Goal: Task Accomplishment & Management: Use online tool/utility

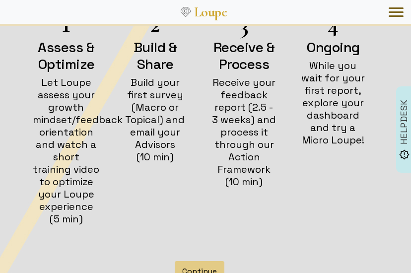
scroll to position [260, 0]
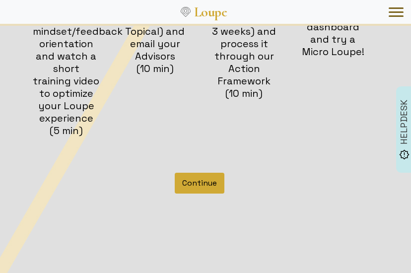
click at [201, 182] on button "Continue" at bounding box center [200, 183] width 50 height 21
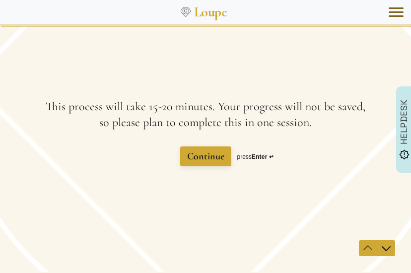
scroll to position [1, 0]
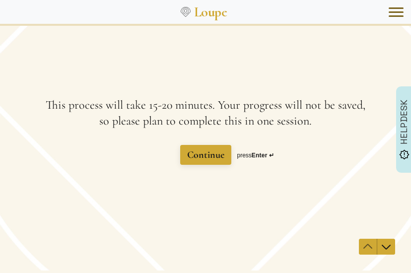
click at [211, 110] on span "This process will take 15-20 minutes. Your progress will not be saved, so pleas…" at bounding box center [206, 113] width 320 height 30
click at [199, 159] on span "Continue" at bounding box center [205, 155] width 37 height 12
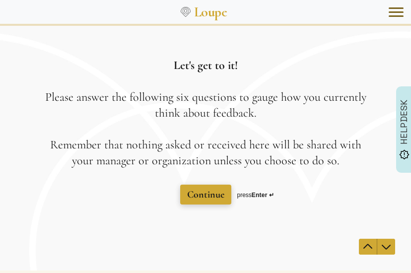
click at [206, 194] on span "Continue" at bounding box center [205, 195] width 37 height 12
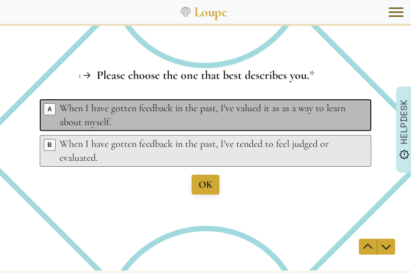
click at [51, 114] on span "A" at bounding box center [49, 109] width 11 height 11
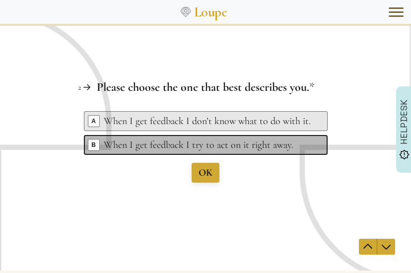
click at [118, 146] on div "When I get feedback I try to act on it right away." at bounding box center [207, 145] width 207 height 14
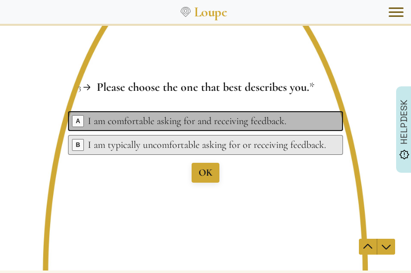
click at [158, 124] on div "I am comfortable asking for and receiving feedback." at bounding box center [207, 121] width 238 height 14
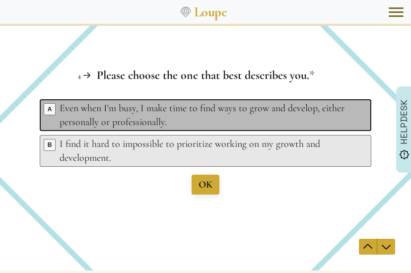
click at [148, 119] on div "Even when I'm busy, I make time to find ways to grow and develop, either person…" at bounding box center [207, 115] width 295 height 28
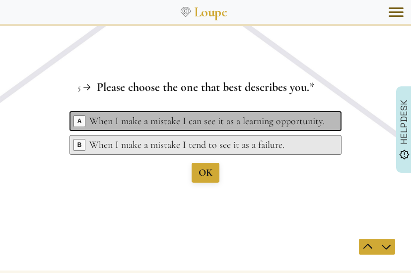
click at [250, 122] on div "When I make a mistake I can see it as a learning opportunity." at bounding box center [206, 121] width 235 height 14
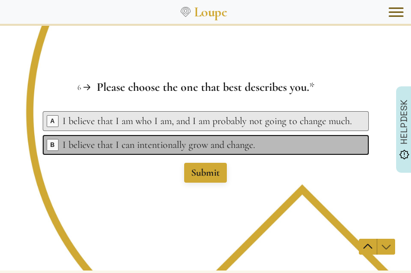
click at [212, 142] on div "I believe that I can intentionally grow and change." at bounding box center [207, 145] width 289 height 14
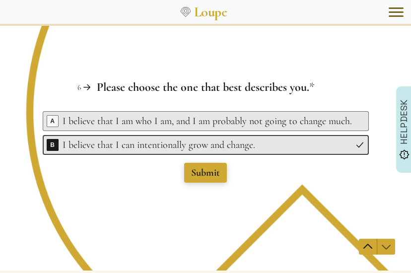
click at [204, 172] on span "Submit" at bounding box center [205, 173] width 29 height 12
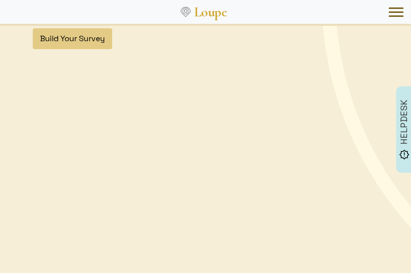
scroll to position [210, 0]
click at [159, 252] on div "Mindset is Key Based on your assessment it seems that you have a Growth Mindset…" at bounding box center [205, 68] width 411 height 509
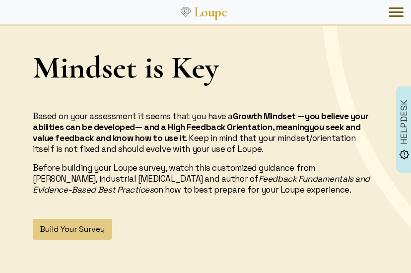
scroll to position [0, 0]
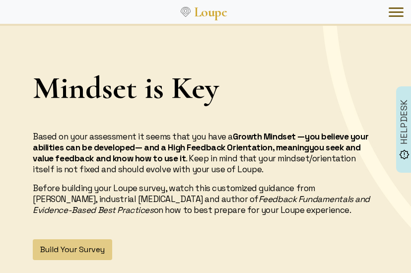
click at [272, 89] on h1 "Mindset is Key" at bounding box center [205, 87] width 345 height 39
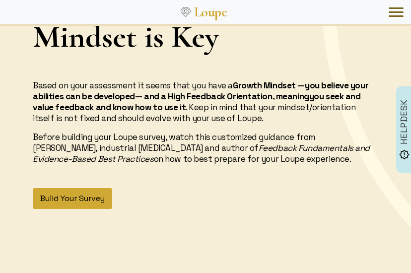
scroll to position [65, 0]
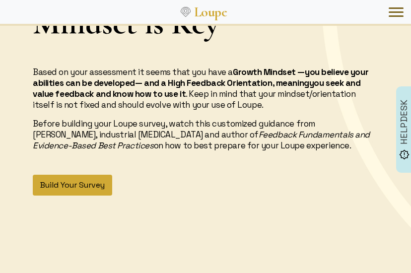
click at [68, 187] on button "Build Your Survey" at bounding box center [72, 185] width 79 height 21
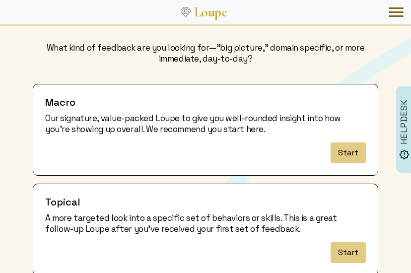
scroll to position [44, 0]
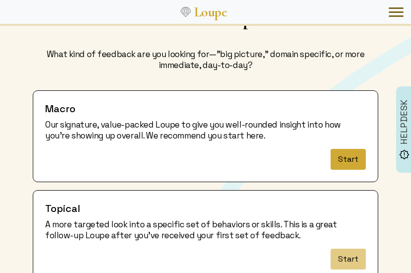
click at [348, 158] on button "Start" at bounding box center [347, 159] width 35 height 21
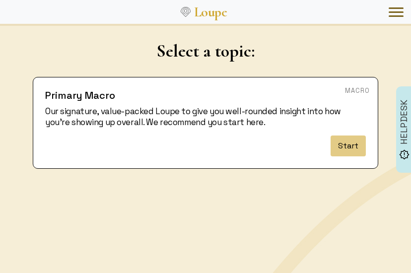
scroll to position [42, 0]
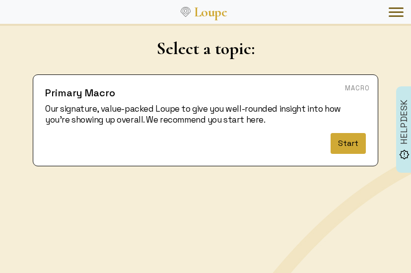
click at [350, 142] on button "Start" at bounding box center [347, 143] width 35 height 21
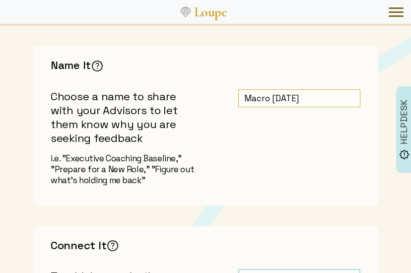
scroll to position [139, 0]
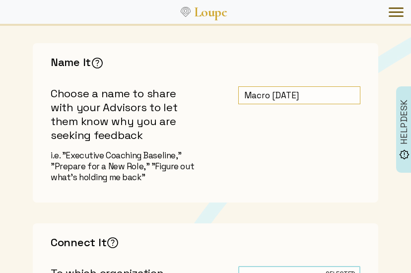
drag, startPoint x: 268, startPoint y: 95, endPoint x: 235, endPoint y: 95, distance: 33.2
click at [235, 95] on div "Macro [DATE]" at bounding box center [299, 138] width 134 height 104
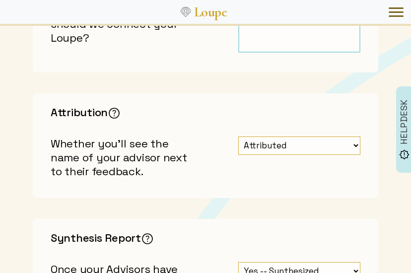
scroll to position [404, 0]
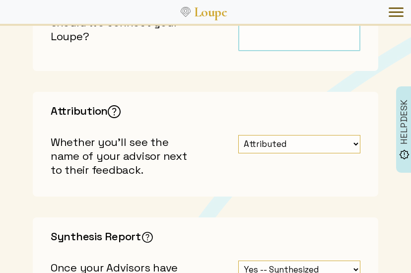
click at [115, 109] on img at bounding box center [114, 111] width 15 height 15
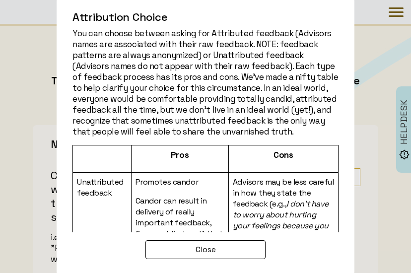
scroll to position [0, 0]
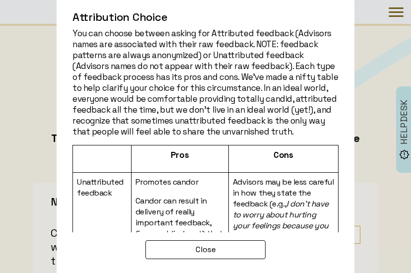
click at [372, 77] on div "Attribution Choice You can choose between asking for Attributed feedback (Advis…" at bounding box center [205, 136] width 411 height 273
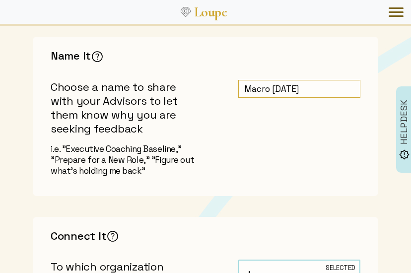
scroll to position [143, 0]
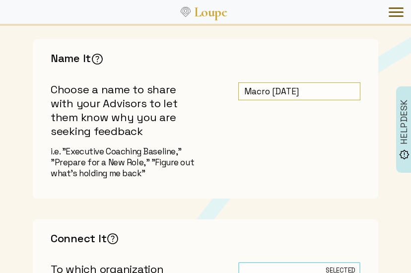
drag, startPoint x: 268, startPoint y: 92, endPoint x: 228, endPoint y: 92, distance: 40.2
click at [228, 92] on div "Name It The key here is to be candid and concise. Sharing your true purpose for…" at bounding box center [205, 118] width 345 height 159
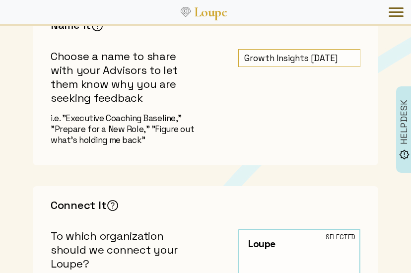
scroll to position [171, 0]
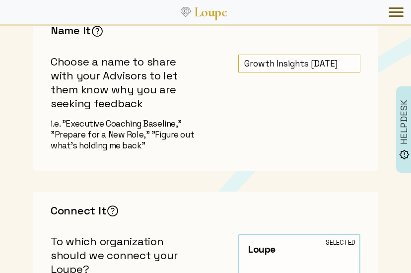
drag, startPoint x: 323, startPoint y: 64, endPoint x: 334, endPoint y: 65, distance: 11.1
click at [334, 65] on input "Growth Insights [DATE]" at bounding box center [299, 64] width 122 height 18
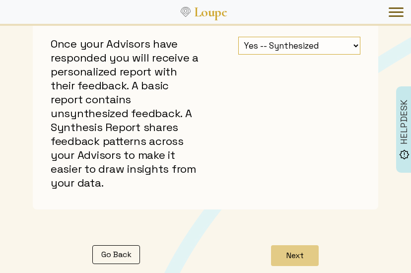
scroll to position [630, 0]
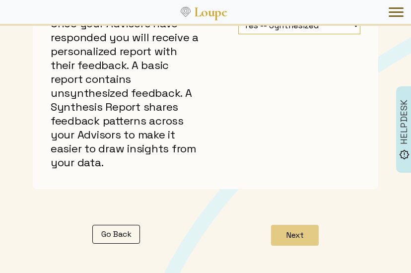
type input "Growth Insights 10/2025"
click at [124, 77] on p "Once your Advisors have responded you will receive a personalized report with t…" at bounding box center [125, 92] width 149 height 153
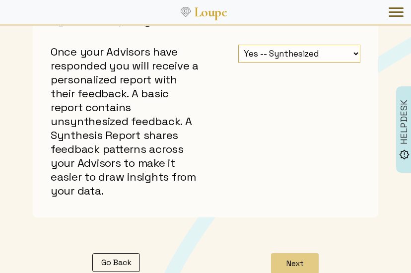
click at [283, 49] on select "Yes -- Synthesized No -- Unsynthesized" at bounding box center [299, 54] width 122 height 18
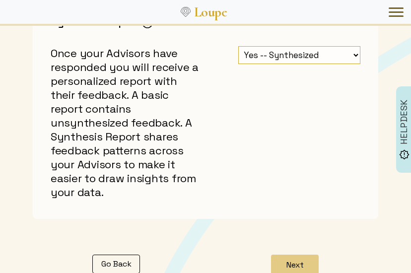
click at [238, 46] on select "Yes -- Synthesized No -- Unsynthesized" at bounding box center [299, 55] width 122 height 18
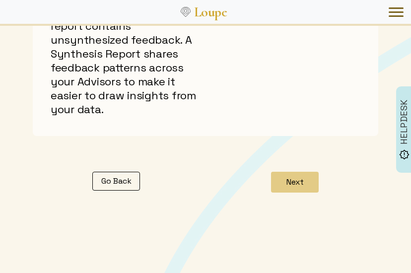
scroll to position [708, 0]
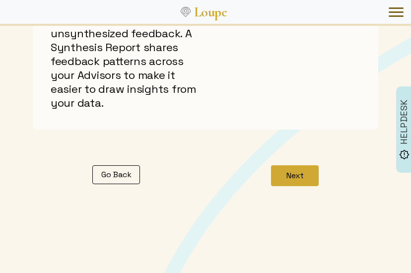
click at [302, 175] on button "Next" at bounding box center [295, 175] width 48 height 21
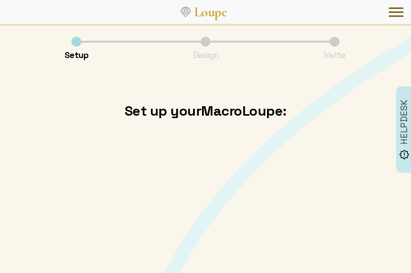
scroll to position [0, 0]
